Goal: Information Seeking & Learning: Learn about a topic

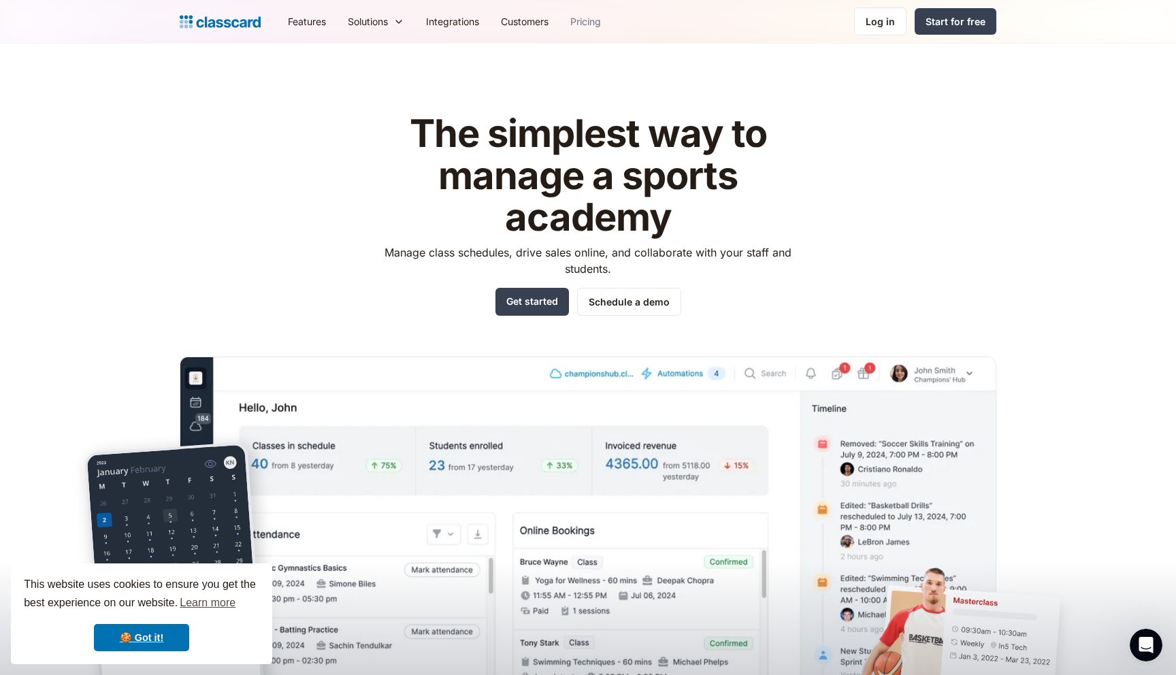
click at [580, 22] on link "Pricing" at bounding box center [585, 21] width 52 height 31
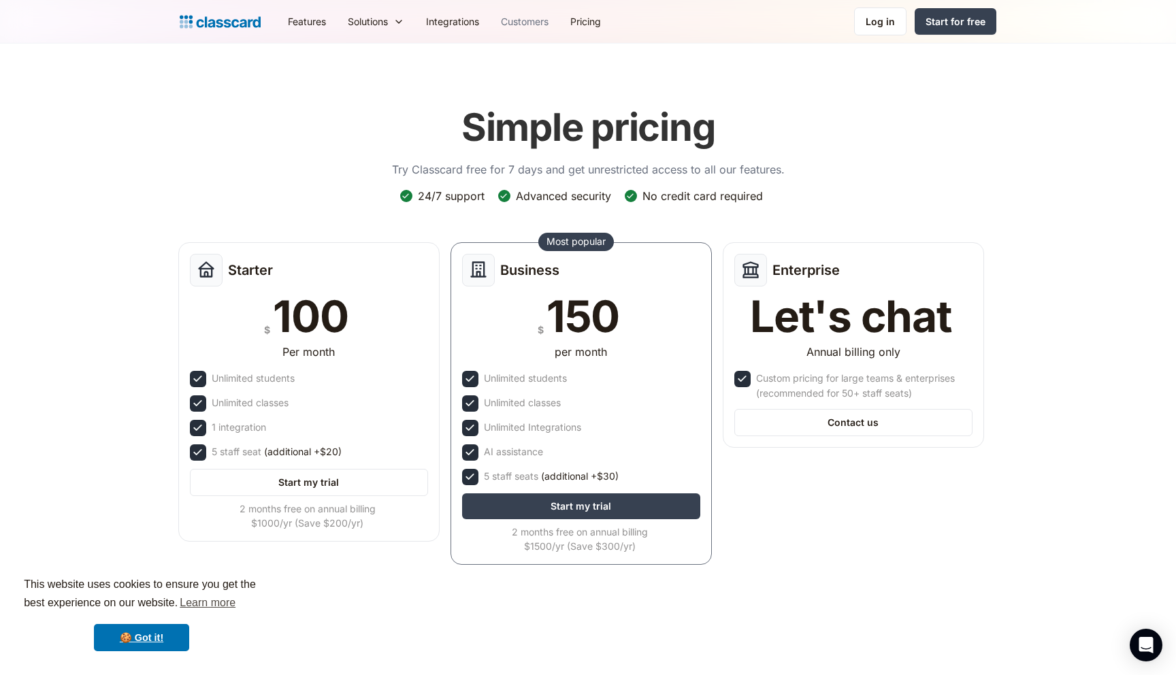
click at [533, 29] on link "Customers" at bounding box center [524, 21] width 69 height 31
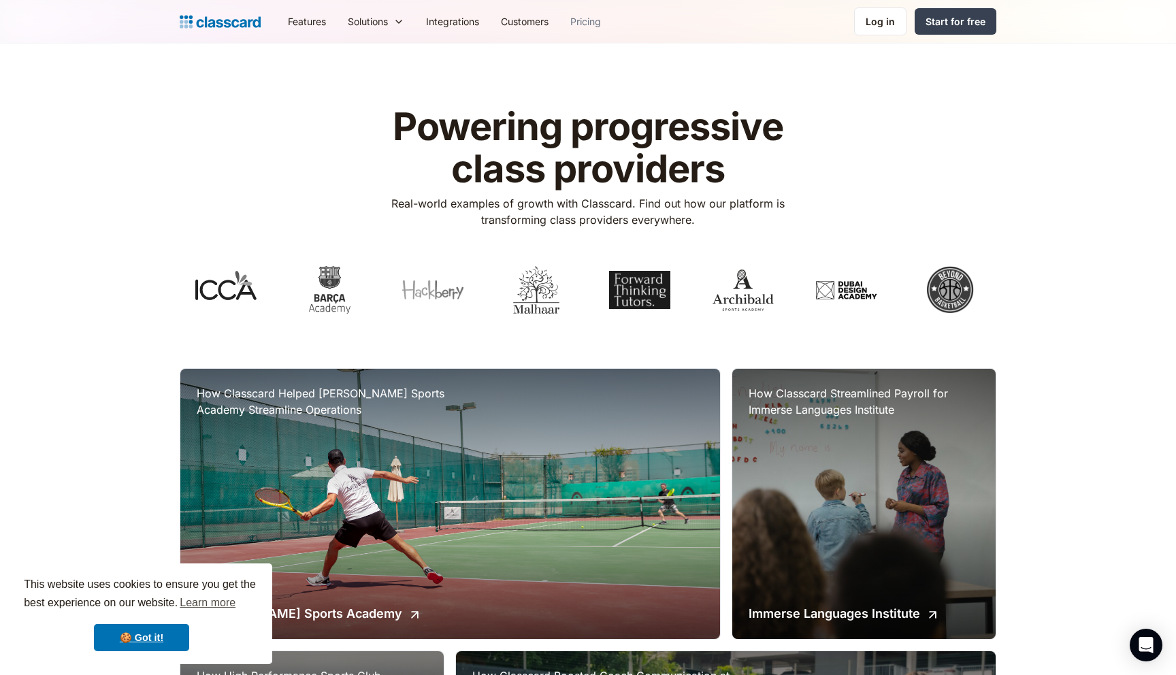
click at [588, 22] on link "Pricing" at bounding box center [585, 21] width 52 height 31
